Goal: Information Seeking & Learning: Learn about a topic

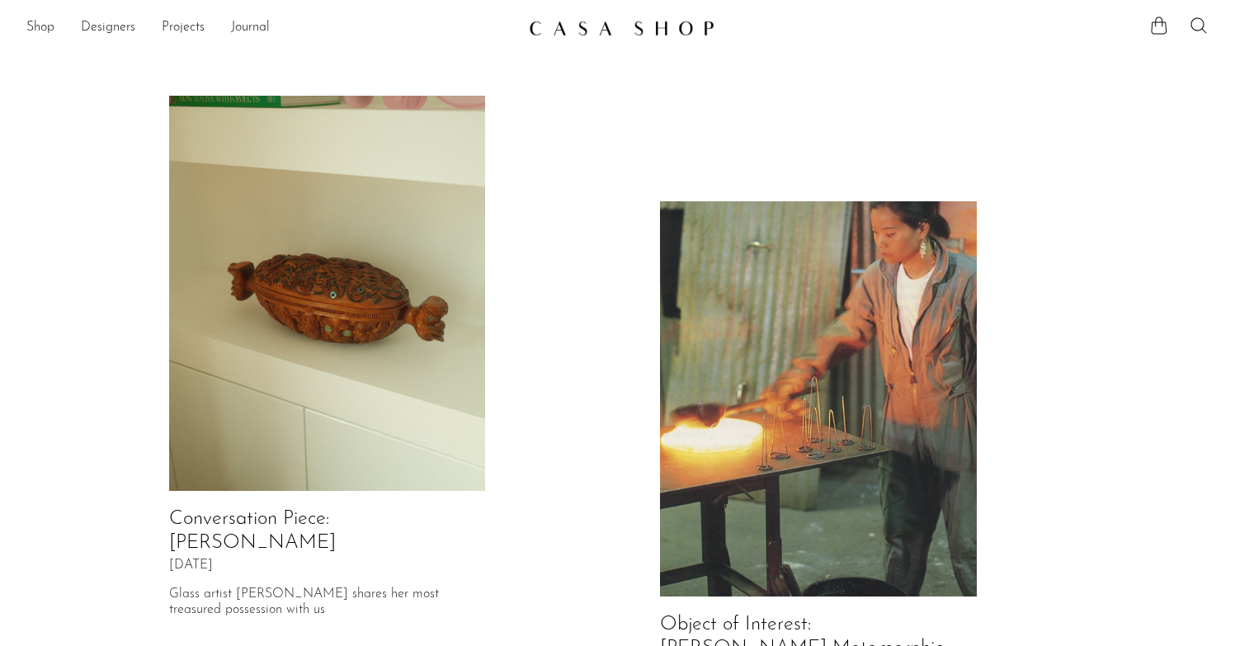
click at [398, 379] on img at bounding box center [327, 294] width 317 height 396
click at [770, 319] on img at bounding box center [818, 399] width 317 height 396
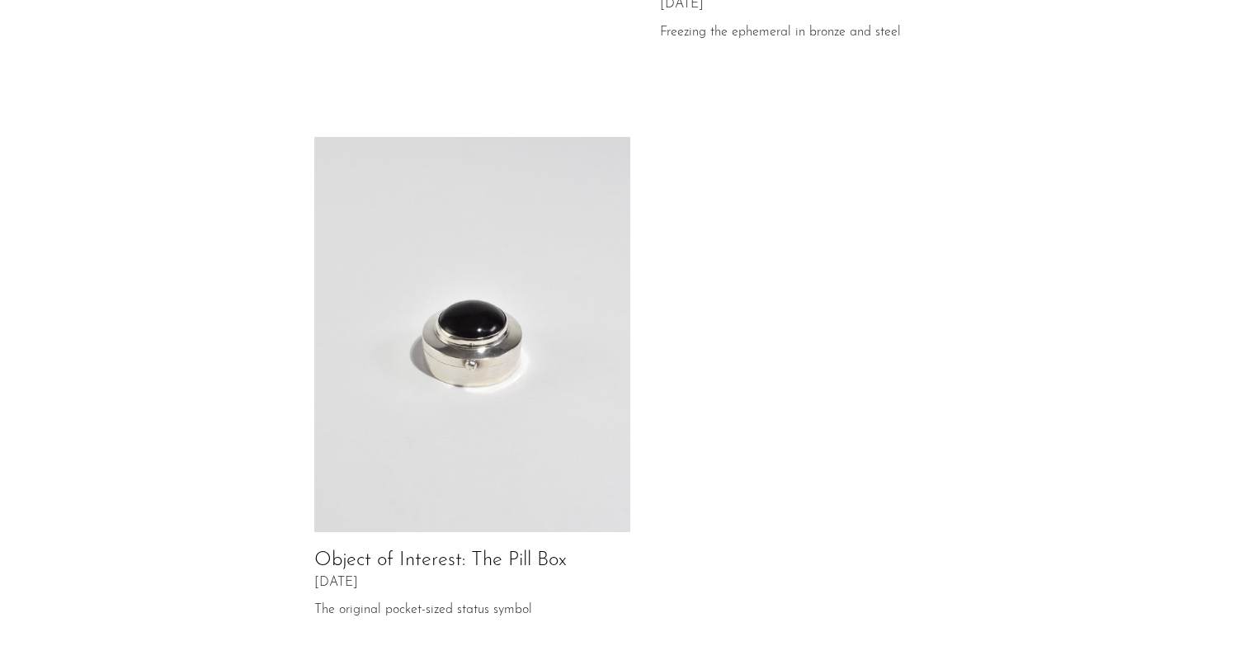
scroll to position [881, 0]
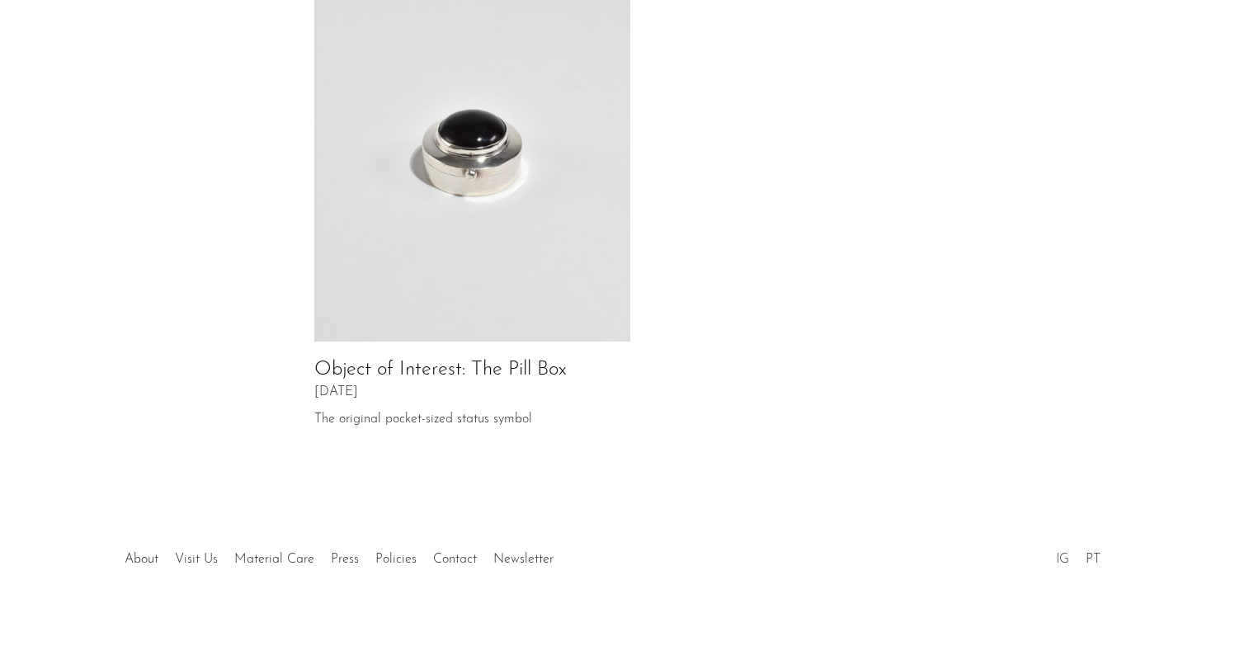
click at [1061, 553] on link "IG" at bounding box center [1062, 559] width 13 height 13
click at [1060, 553] on link "IG" at bounding box center [1062, 559] width 13 height 13
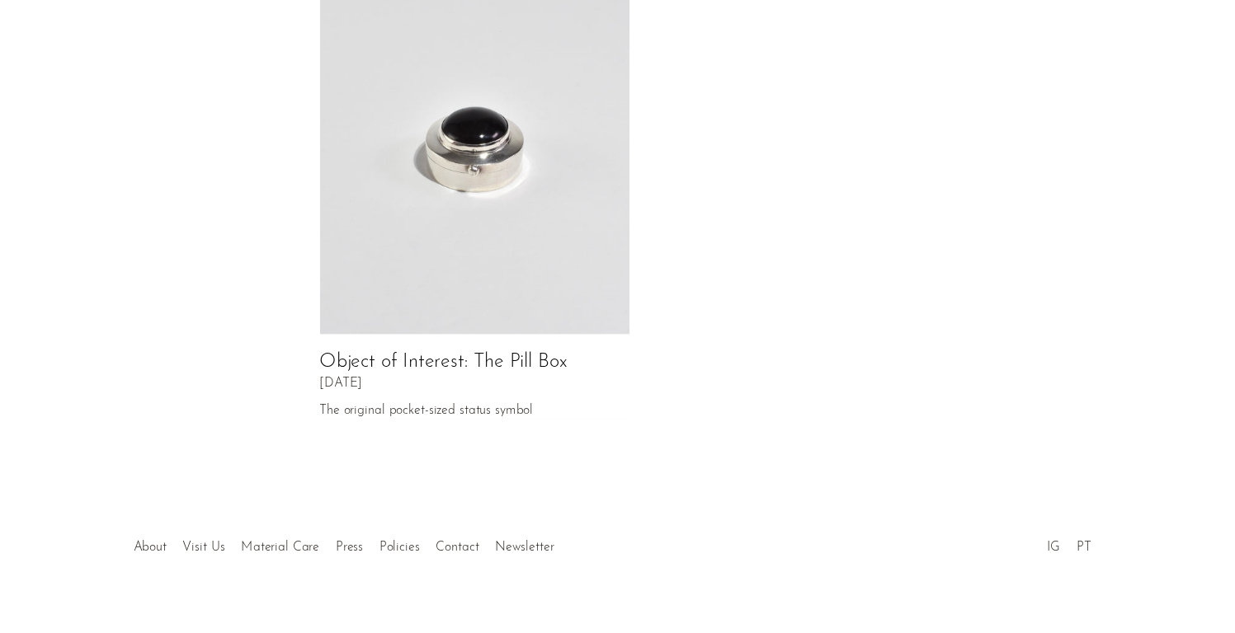
scroll to position [0, 0]
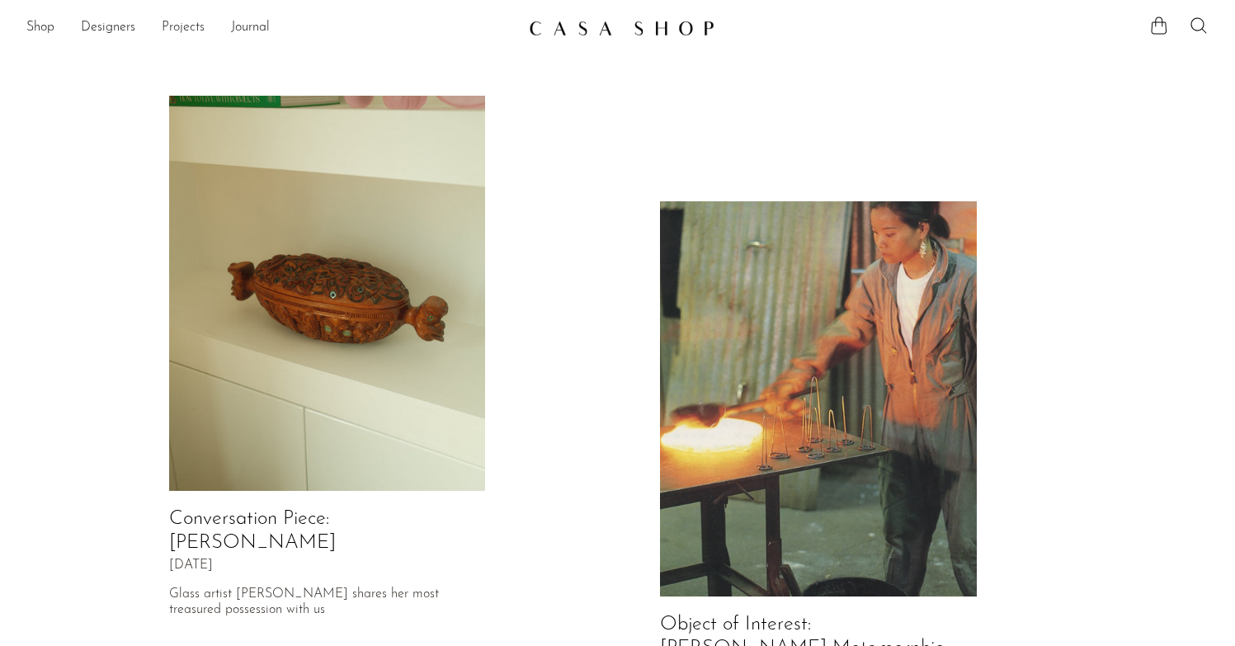
click at [165, 26] on link "Projects" at bounding box center [183, 27] width 43 height 21
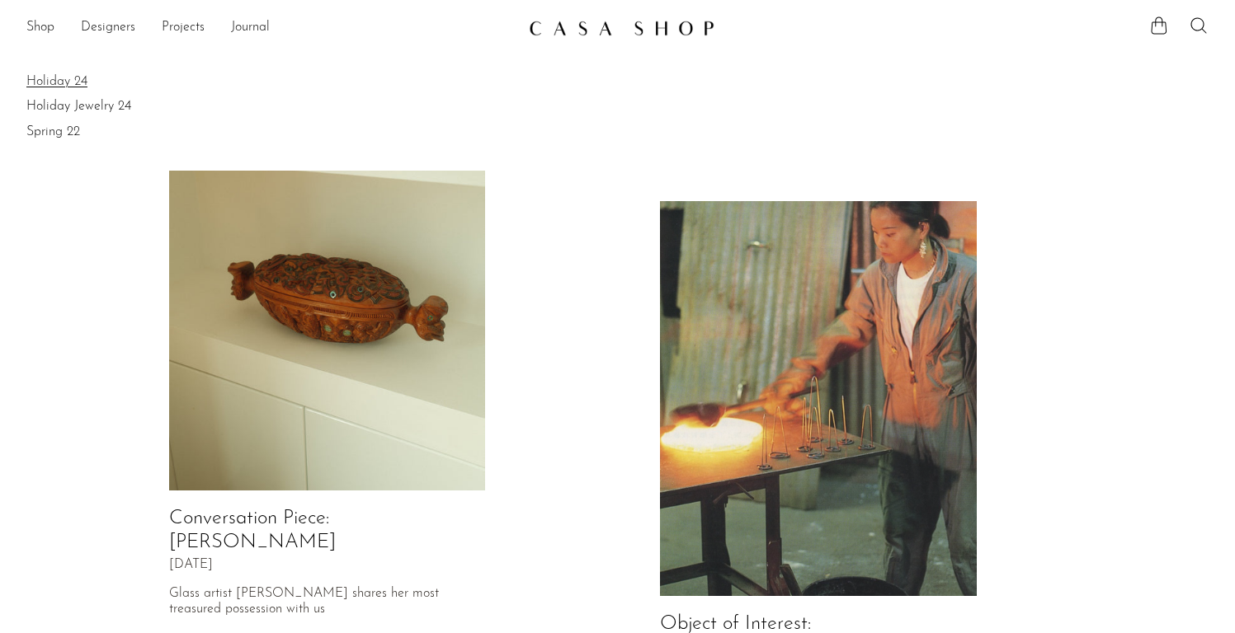
click at [65, 83] on link "Holiday 24" at bounding box center [617, 82] width 1182 height 18
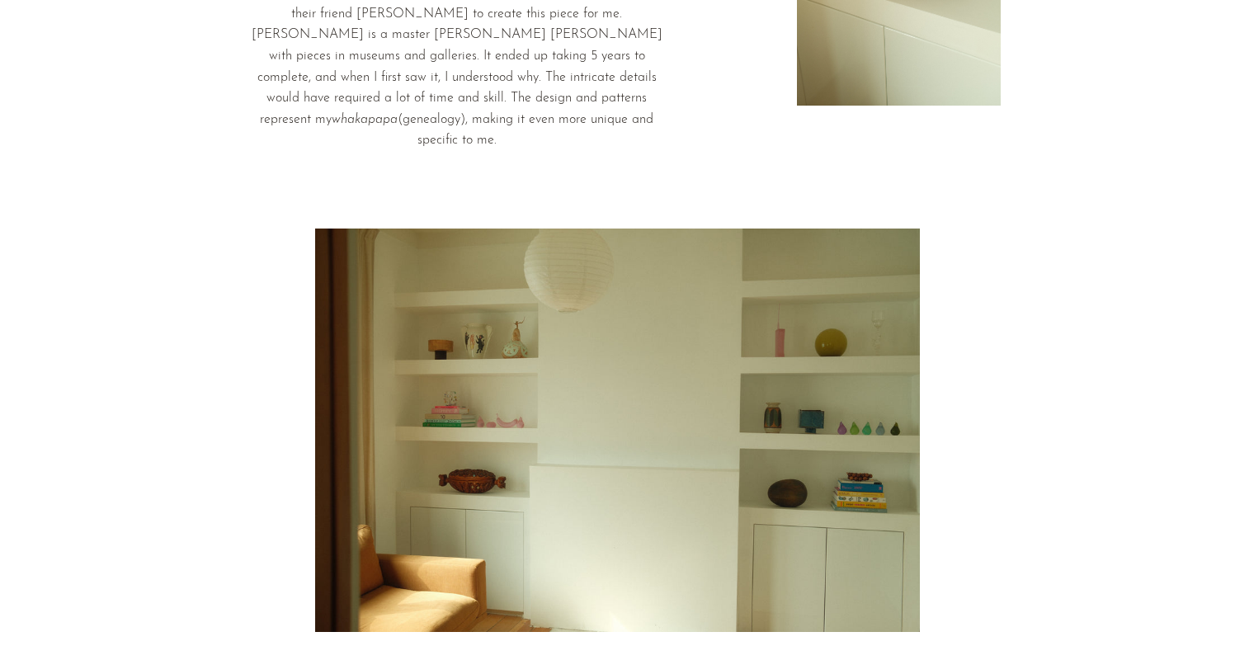
scroll to position [1806, 0]
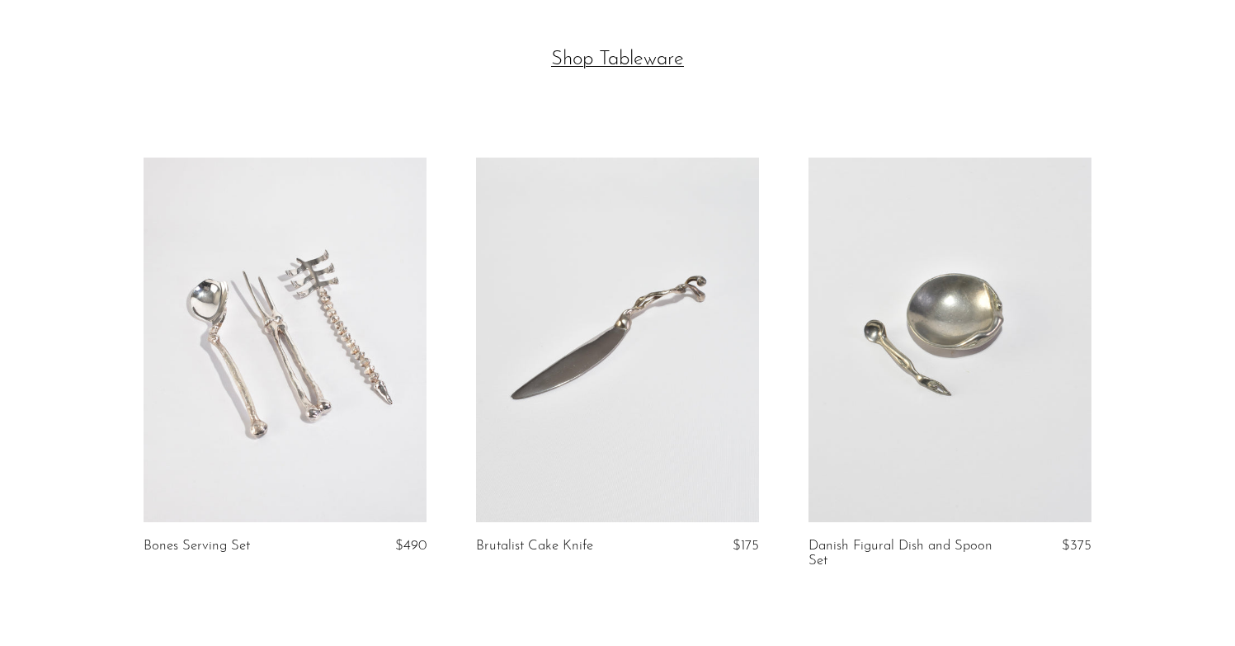
scroll to position [3347, 0]
